Goal: Download file/media

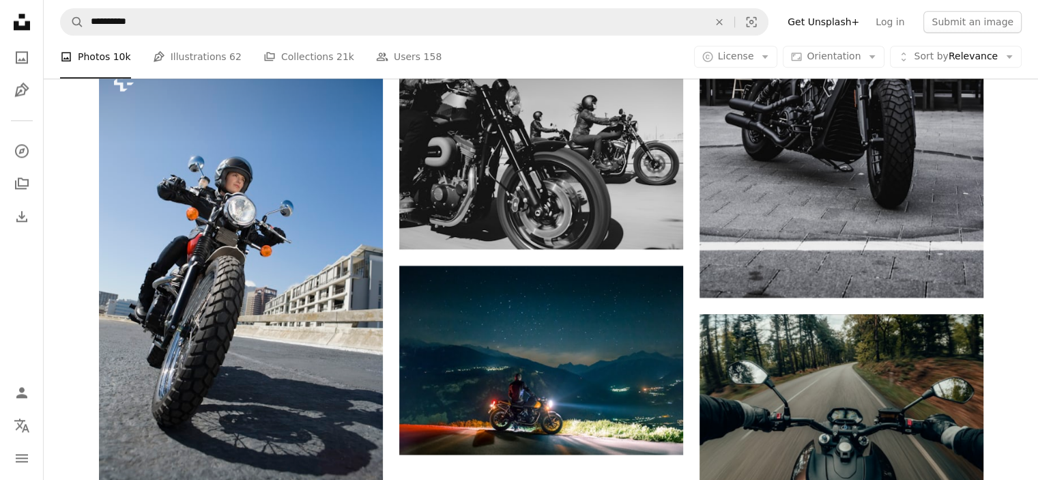
scroll to position [1771, 0]
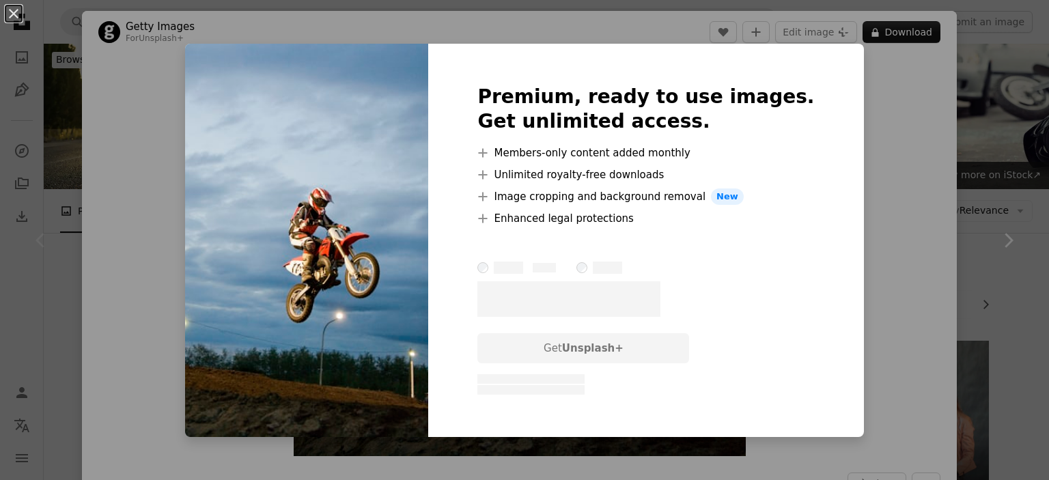
scroll to position [229, 0]
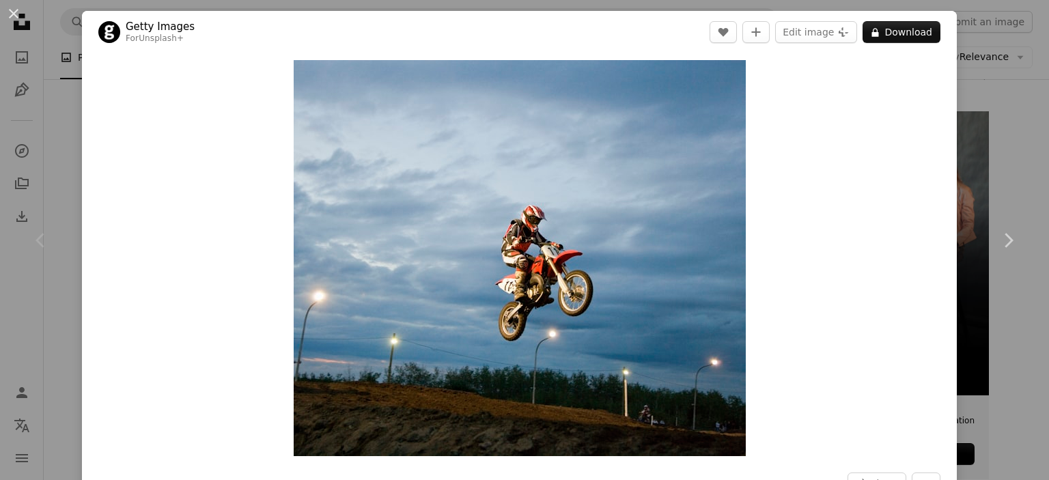
drag, startPoint x: 713, startPoint y: 246, endPoint x: 799, endPoint y: 136, distance: 140.1
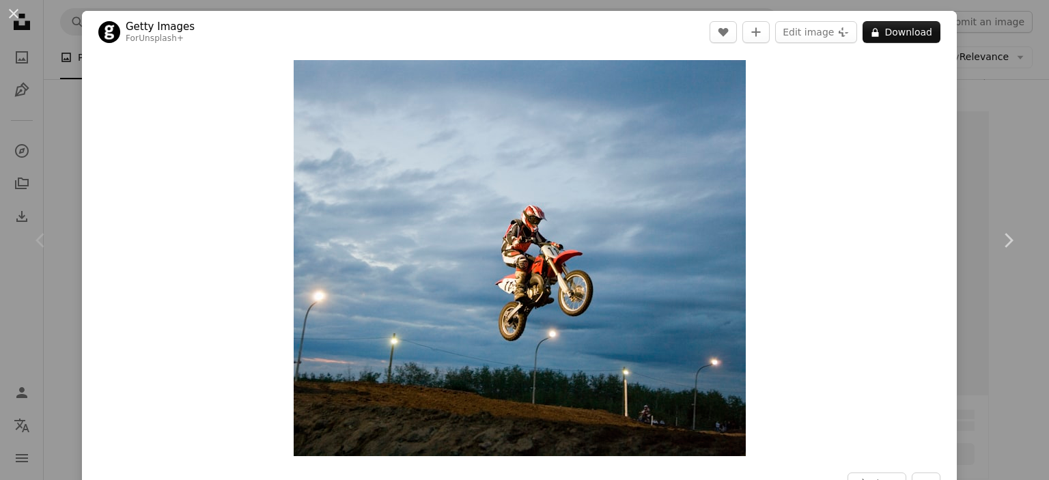
scroll to position [229, 0]
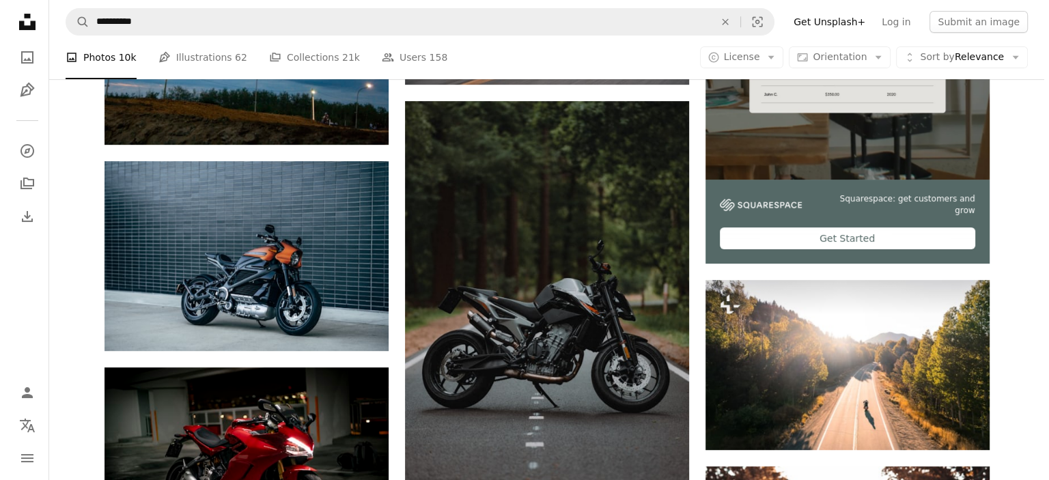
scroll to position [456, 0]
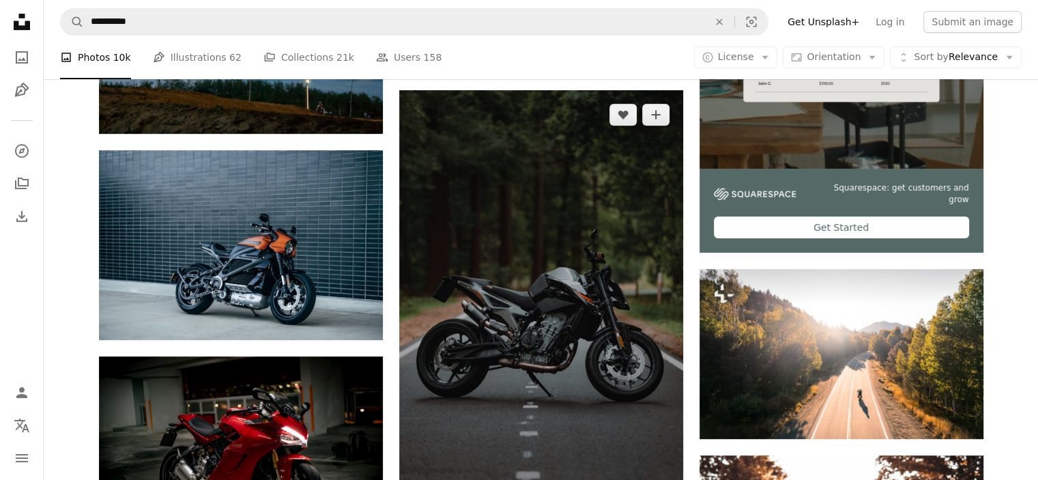
click at [544, 294] on img at bounding box center [541, 303] width 284 height 426
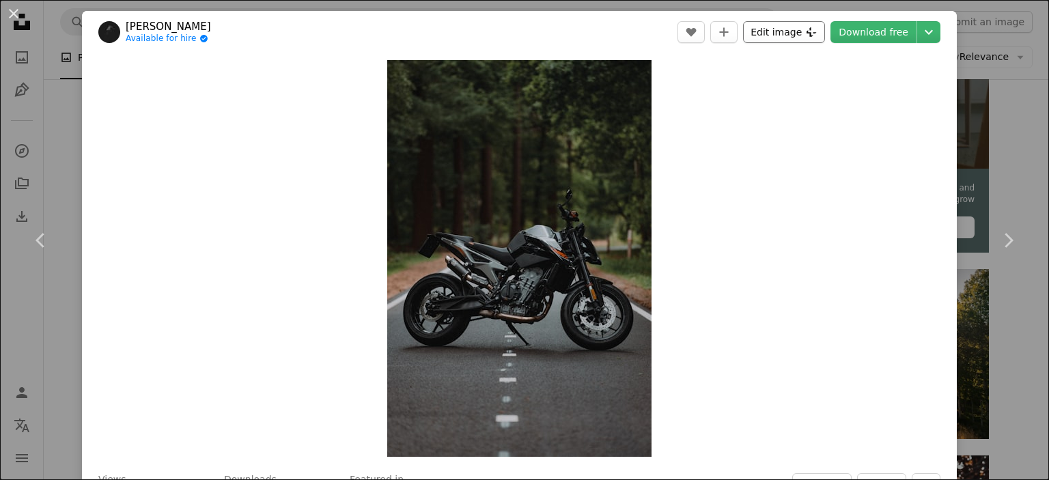
click at [781, 32] on button "Edit image Plus sign for Unsplash+" at bounding box center [784, 32] width 82 height 22
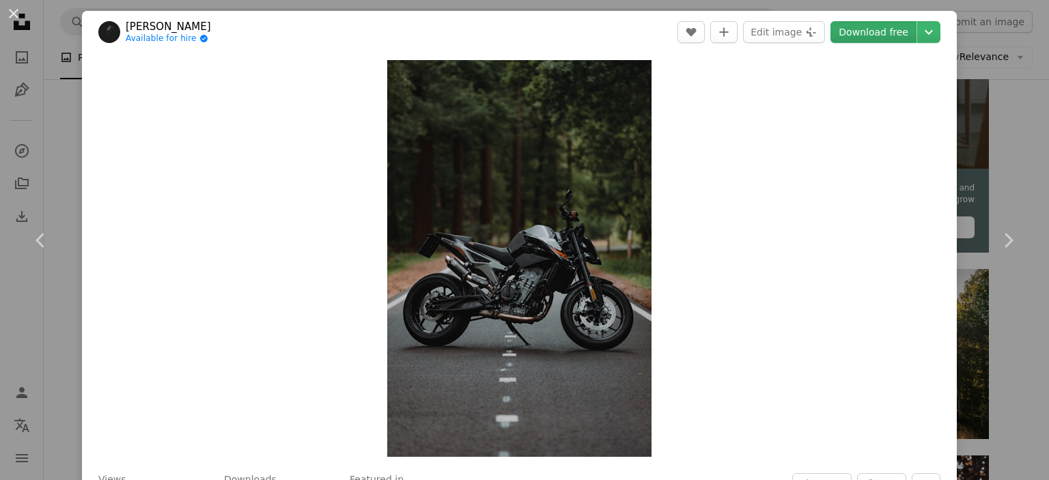
click at [898, 34] on link "Download free" at bounding box center [873, 32] width 86 height 22
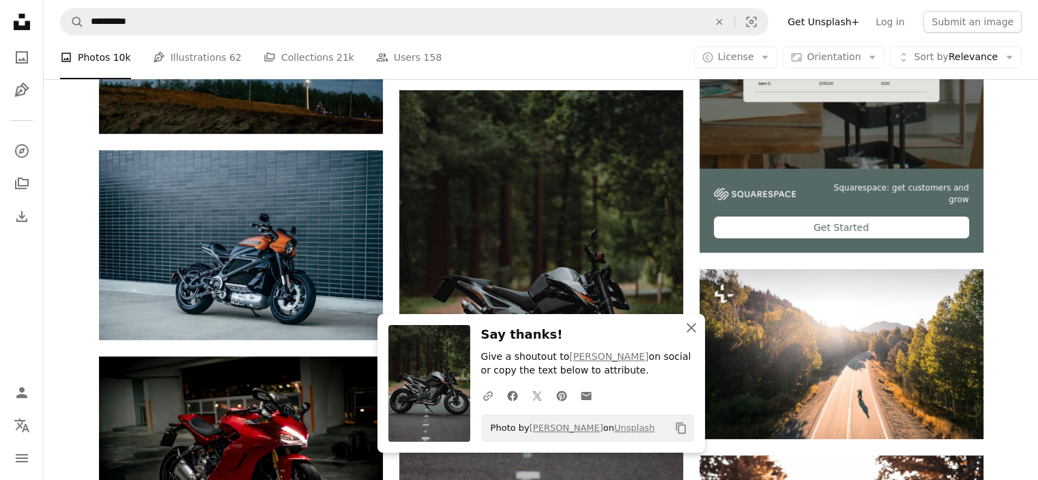
click at [691, 326] on icon "An X shape" at bounding box center [691, 327] width 16 height 16
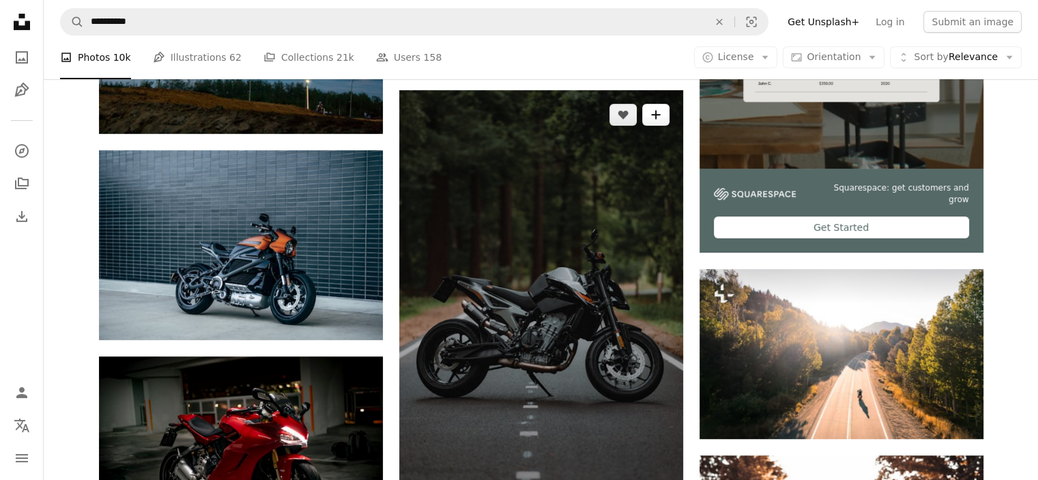
click at [655, 109] on icon "A plus sign" at bounding box center [656, 114] width 11 height 11
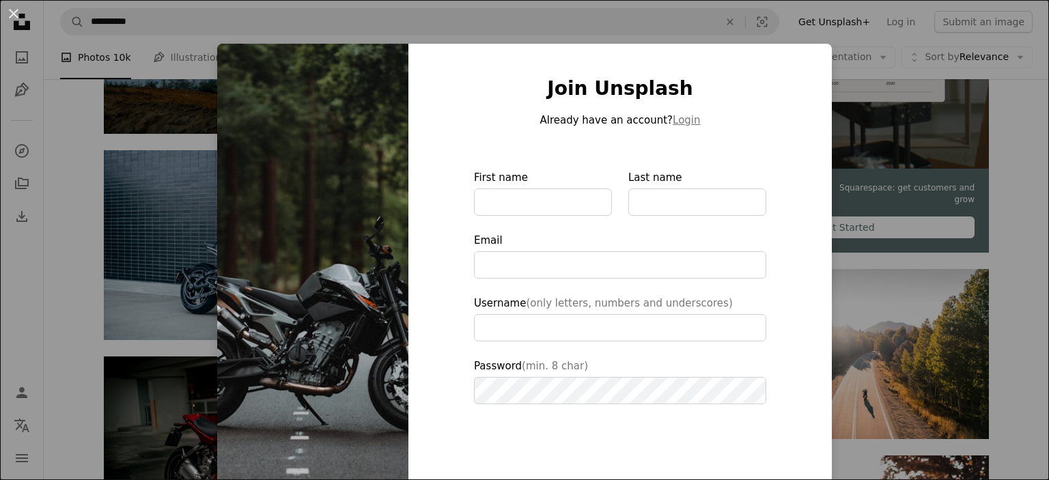
type input "**********"
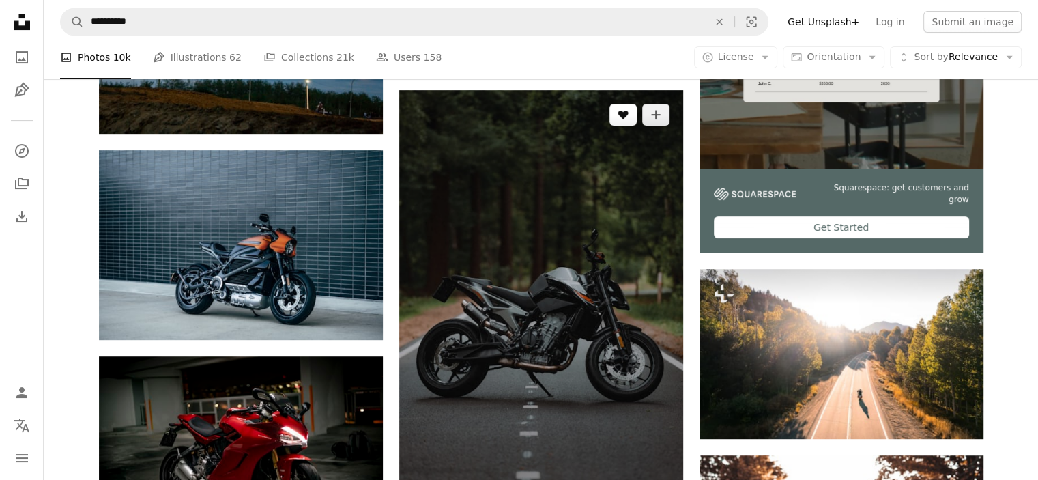
click at [620, 111] on icon "Like" at bounding box center [623, 115] width 10 height 9
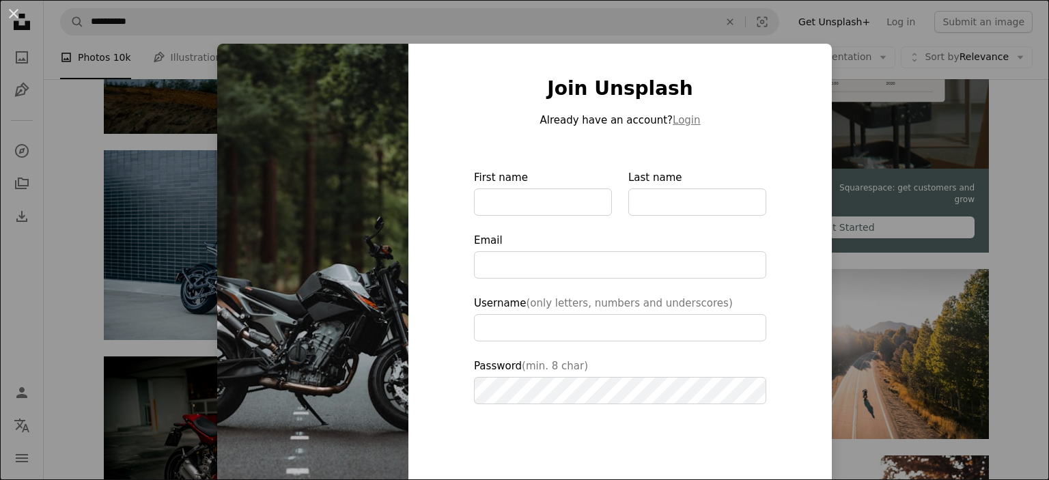
type input "**********"
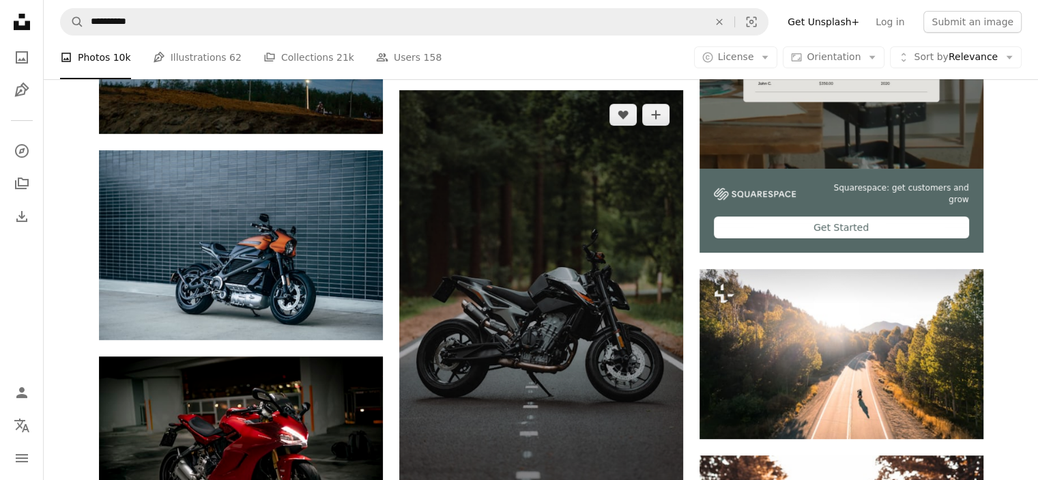
click at [535, 184] on img at bounding box center [541, 303] width 284 height 426
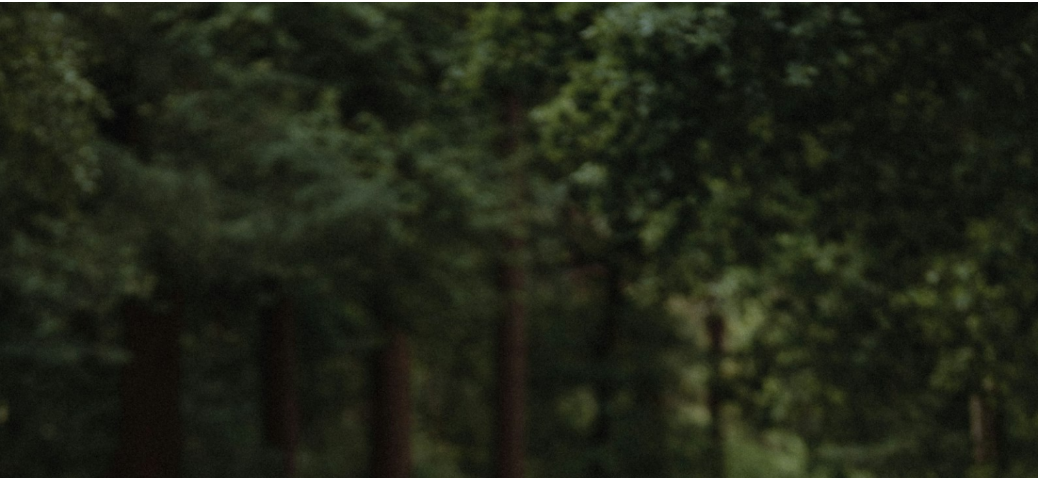
scroll to position [539, 0]
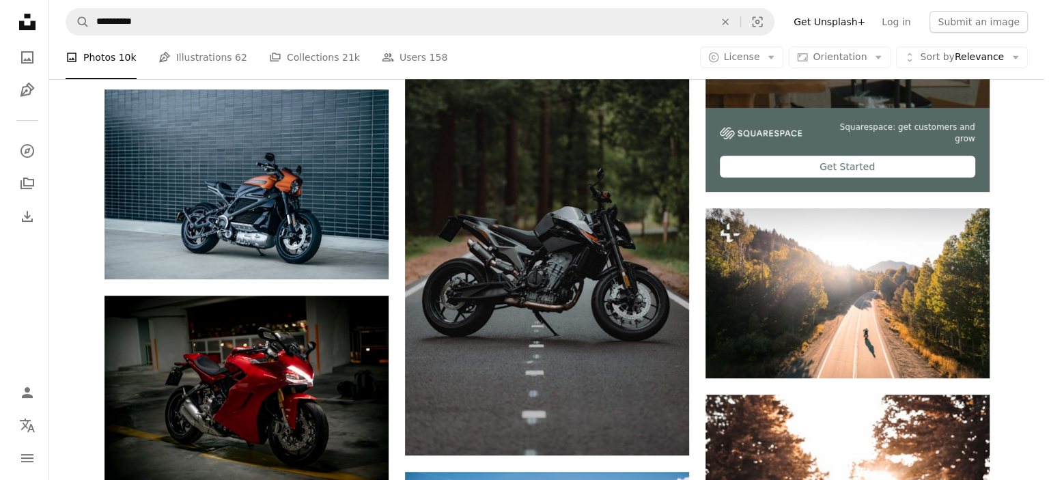
scroll to position [538, 0]
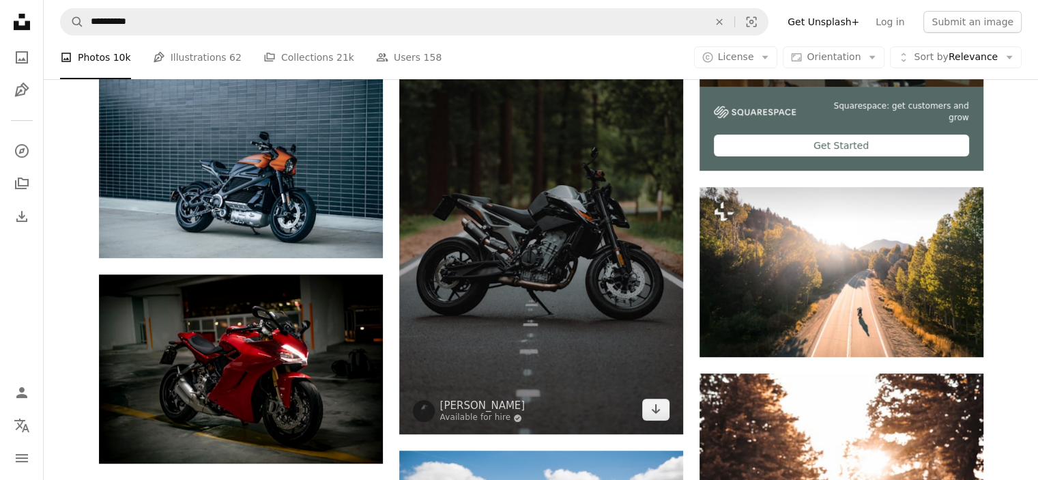
click at [440, 393] on img at bounding box center [541, 221] width 284 height 426
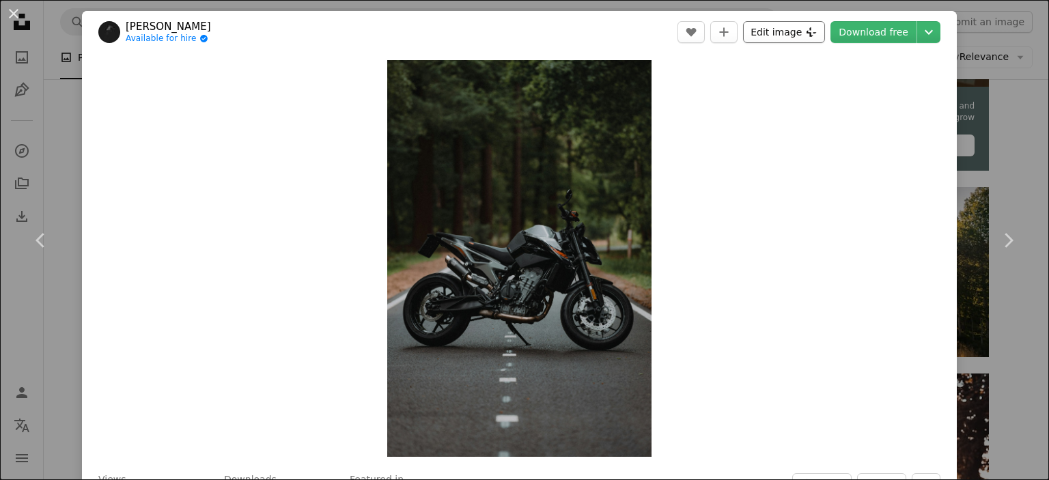
click at [800, 31] on button "Edit image Plus sign for Unsplash+" at bounding box center [784, 32] width 82 height 22
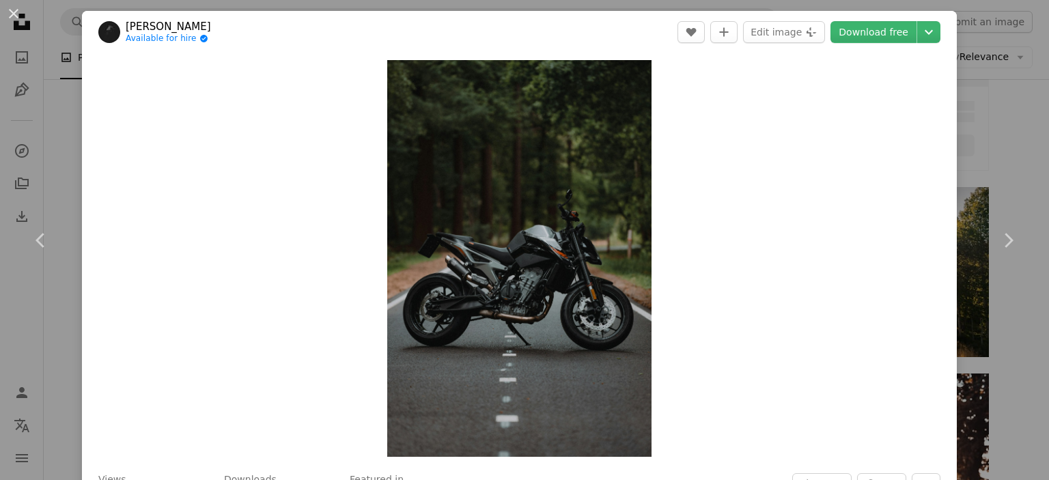
scroll to position [538, 0]
